Goal: Task Accomplishment & Management: Use online tool/utility

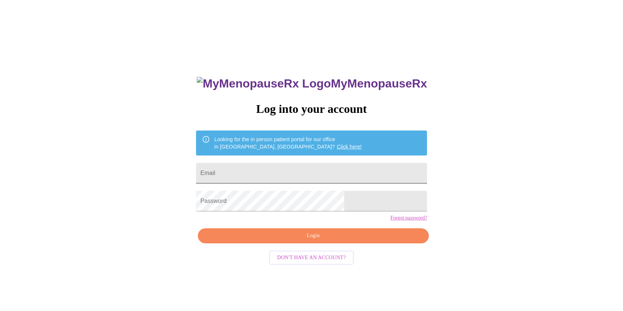
click at [311, 174] on input "Email" at bounding box center [311, 173] width 231 height 21
type input "[EMAIL_ADDRESS][DOMAIN_NAME]"
click at [289, 241] on span "Login" at bounding box center [313, 235] width 214 height 9
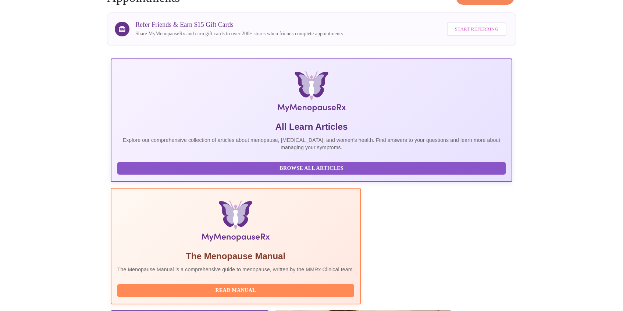
scroll to position [78, 0]
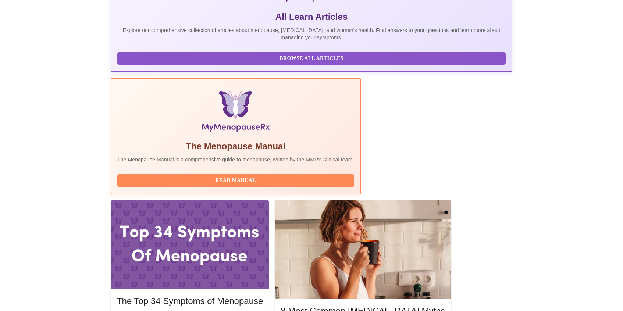
scroll to position [159, 0]
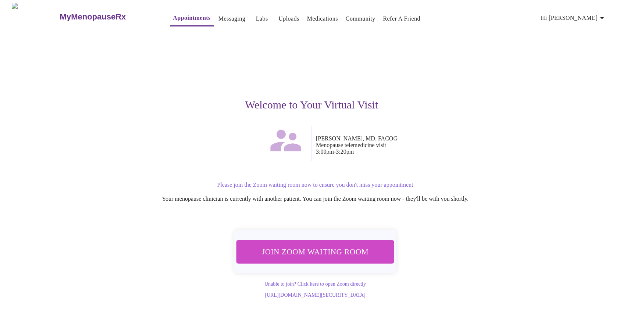
click at [283, 249] on span "Join Zoom Waiting Room" at bounding box center [315, 252] width 138 height 14
